Goal: Navigation & Orientation: Find specific page/section

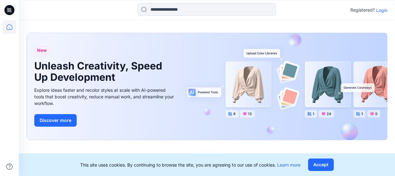
click at [381, 8] on p "Login" at bounding box center [381, 10] width 11 height 7
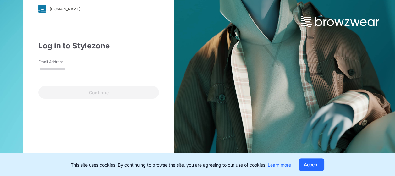
click at [74, 69] on input "Email Address" at bounding box center [98, 69] width 121 height 9
click at [61, 69] on input "Email Address" at bounding box center [98, 69] width 121 height 9
type input "**********"
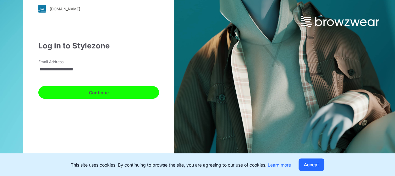
click at [78, 91] on button "Continue" at bounding box center [98, 92] width 121 height 13
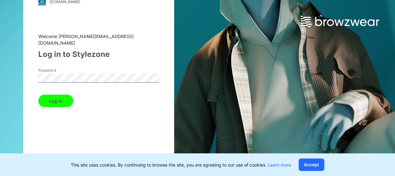
click at [59, 104] on div "Welcome [PERSON_NAME][EMAIL_ADDRESS][DOMAIN_NAME] Log in to Stylezone Password …" at bounding box center [98, 105] width 121 height 145
click at [65, 99] on button "Log in" at bounding box center [55, 101] width 35 height 13
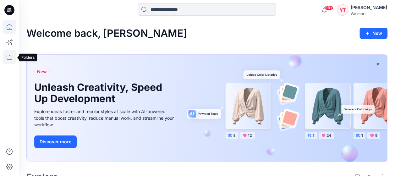
click at [7, 56] on icon at bounding box center [10, 57] width 14 height 14
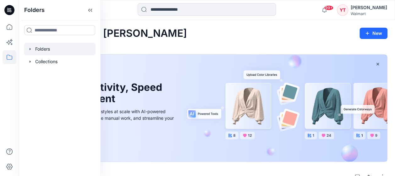
click at [42, 49] on div at bounding box center [60, 49] width 72 height 13
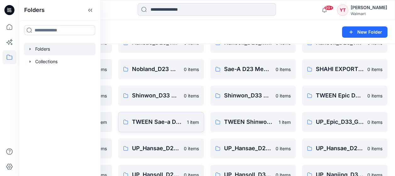
scroll to position [94, 0]
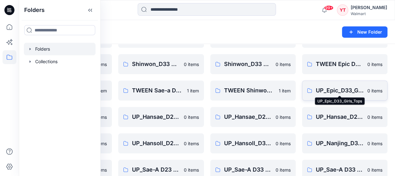
click at [333, 90] on p "UP_Epic_D33_Girls_Tops" at bounding box center [340, 90] width 48 height 9
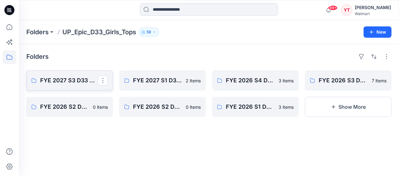
click at [70, 83] on p "FYE 2027 S3 D33 Girls Tops & Dresses Epic Design" at bounding box center [69, 80] width 58 height 9
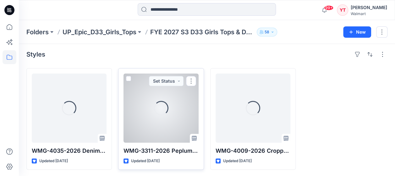
scroll to position [3, 0]
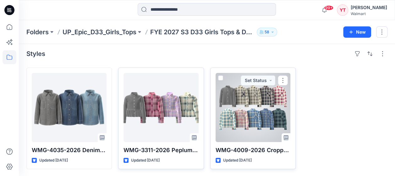
click at [261, 106] on div at bounding box center [252, 107] width 75 height 69
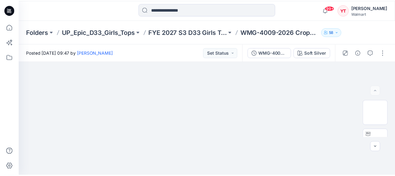
scroll to position [3, 0]
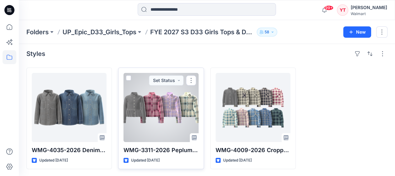
click at [151, 115] on div at bounding box center [160, 107] width 75 height 69
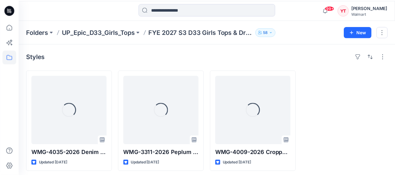
scroll to position [3, 0]
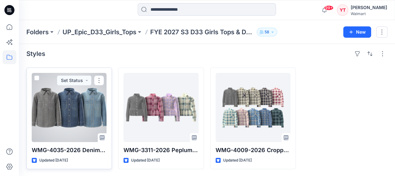
click at [64, 115] on div at bounding box center [69, 107] width 75 height 69
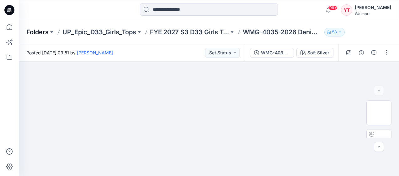
click at [47, 33] on p "Folders" at bounding box center [37, 32] width 22 height 9
